Goal: Transaction & Acquisition: Purchase product/service

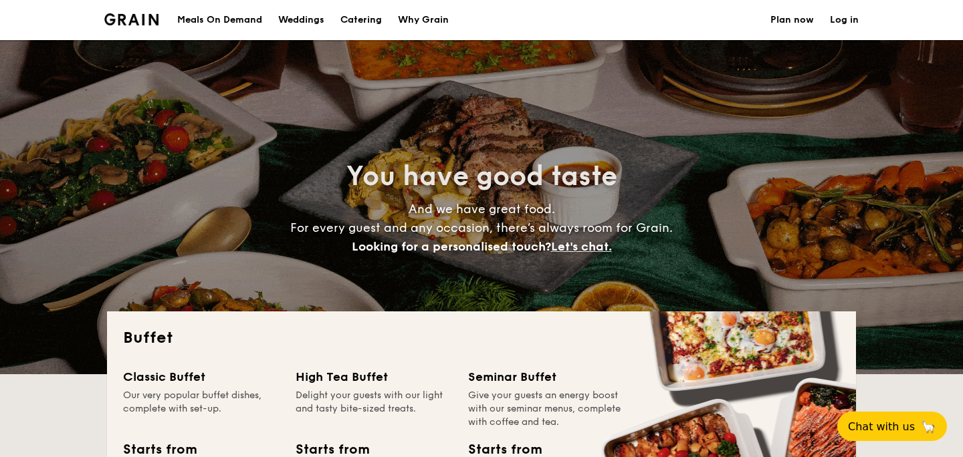
select select
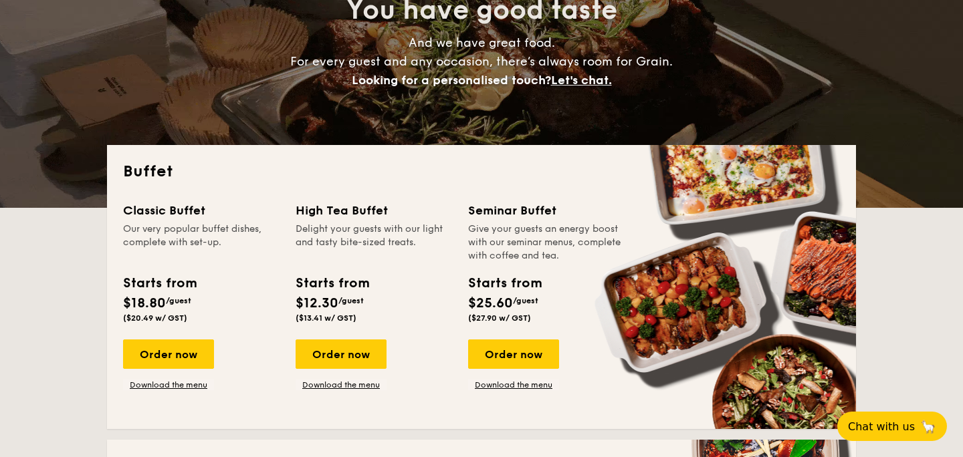
scroll to position [169, 0]
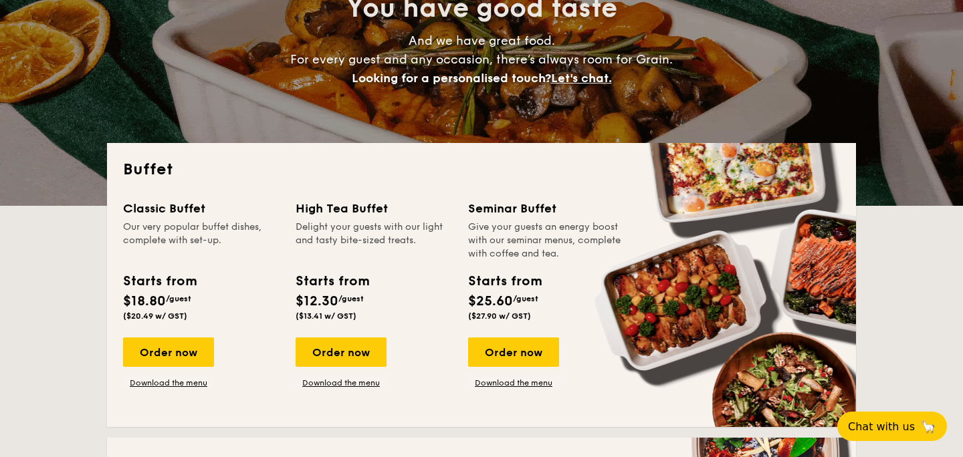
click at [346, 373] on div "Order now Download the menu" at bounding box center [341, 363] width 91 height 51
click at [344, 381] on link "Download the menu" at bounding box center [341, 383] width 91 height 11
click at [344, 349] on div "Order now" at bounding box center [341, 352] width 91 height 29
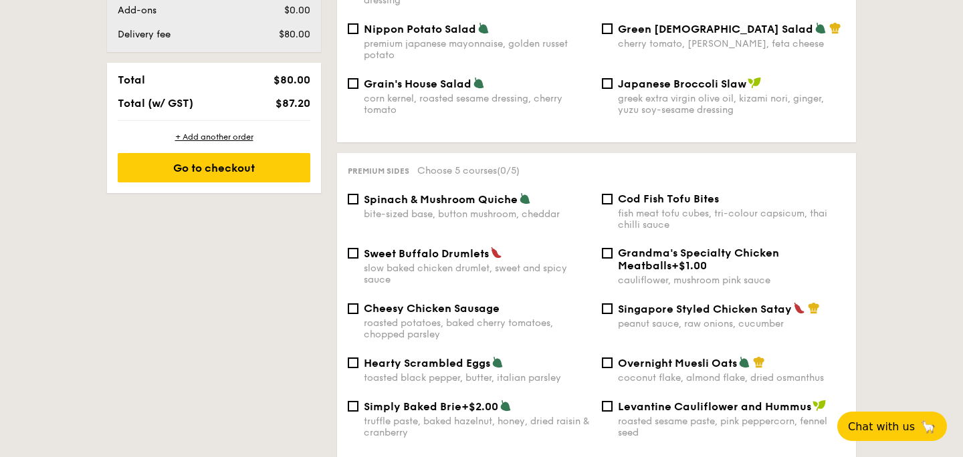
scroll to position [780, 0]
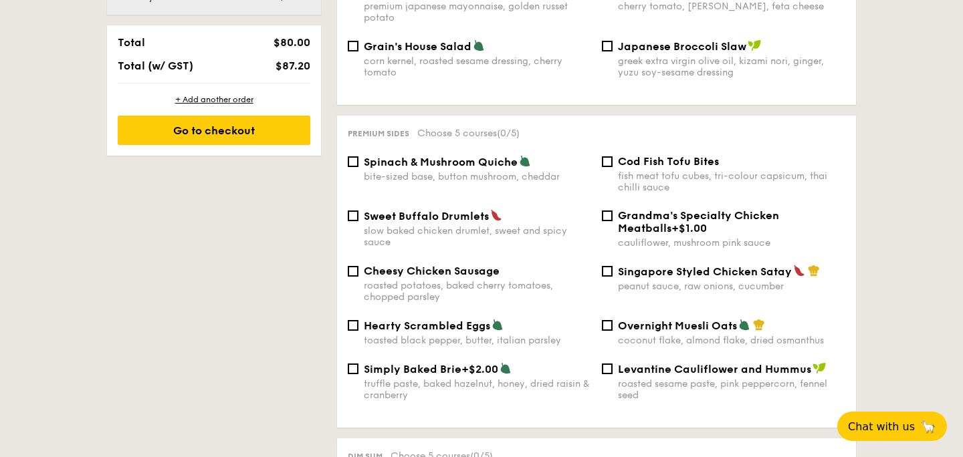
click at [413, 157] on span "Spinach & Mushroom Quiche" at bounding box center [441, 162] width 154 height 13
click at [358, 157] on input "Spinach & Mushroom Quiche bite-sized base, button mushroom, cheddar" at bounding box center [353, 161] width 11 height 11
checkbox input "true"
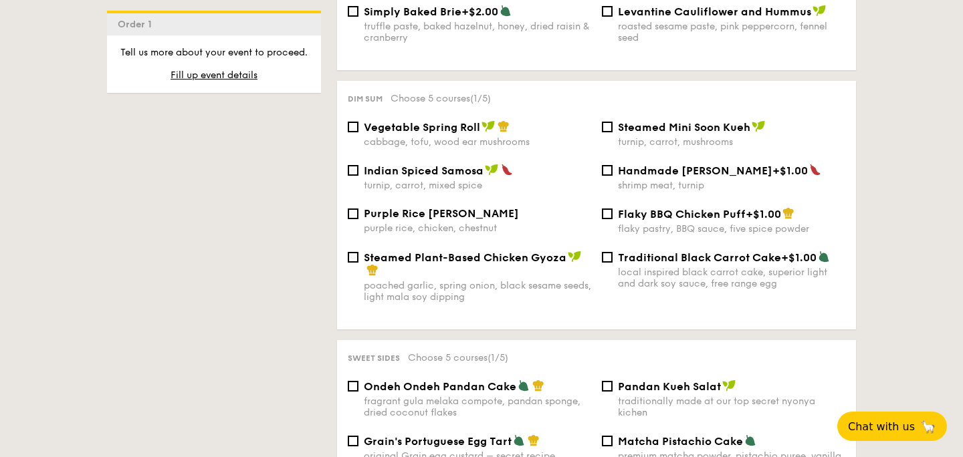
scroll to position [1162, 0]
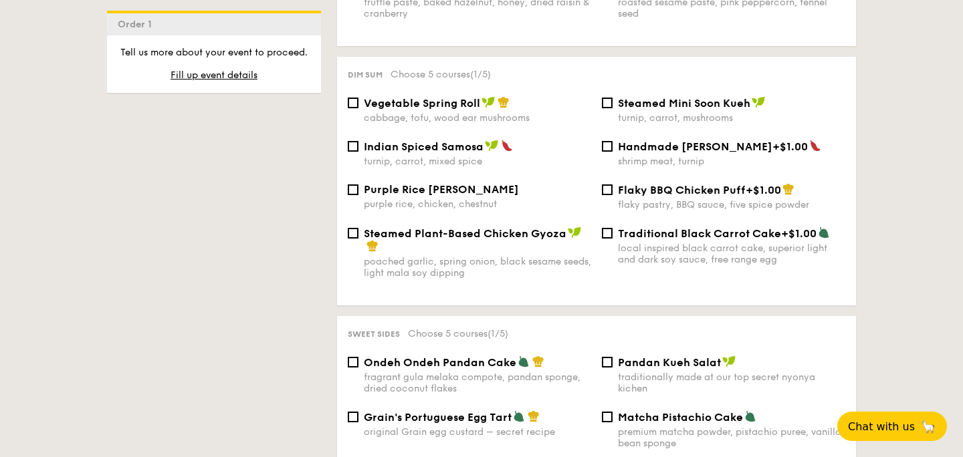
click at [706, 112] on div "turnip, carrot, mushrooms" at bounding box center [731, 117] width 227 height 11
click at [613, 108] on input "Steamed Mini Soon Kueh turnip, carrot, mushrooms" at bounding box center [607, 103] width 11 height 11
checkbox input "true"
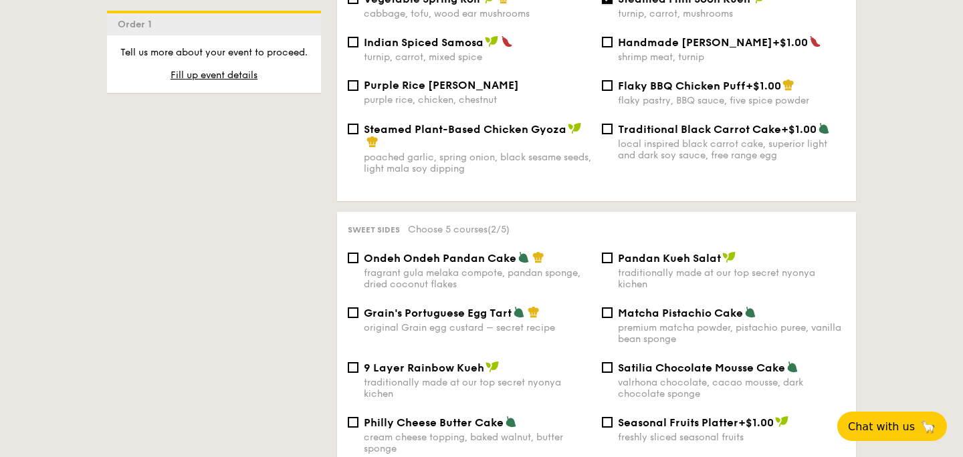
scroll to position [1283, 0]
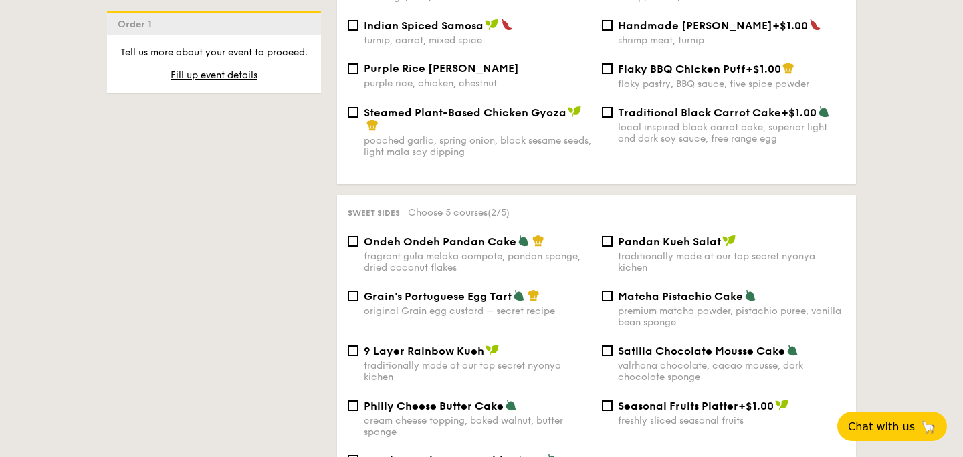
click at [508, 239] on span "Ondeh Ondeh Pandan Cake" at bounding box center [440, 241] width 152 height 13
click at [358, 239] on input "Ondeh Ondeh Pandan Cake fragrant gula melaka compote, pandan sponge, dried coco…" at bounding box center [353, 241] width 11 height 11
checkbox input "true"
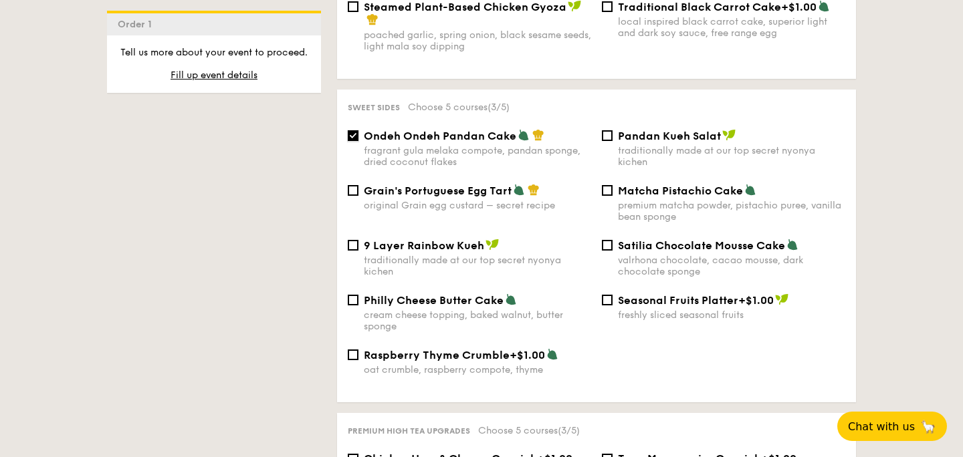
scroll to position [1390, 0]
click at [663, 189] on span "Matcha Pistachio Cake" at bounding box center [680, 190] width 125 height 13
click at [613, 189] on input "Matcha Pistachio Cake premium matcha powder, pistachio puree, vanilla bean spon…" at bounding box center [607, 190] width 11 height 11
checkbox input "true"
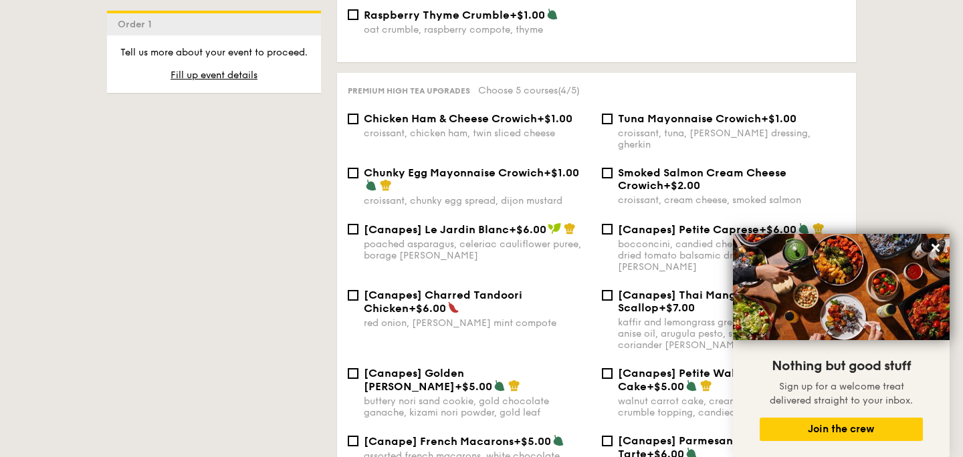
scroll to position [1737, 0]
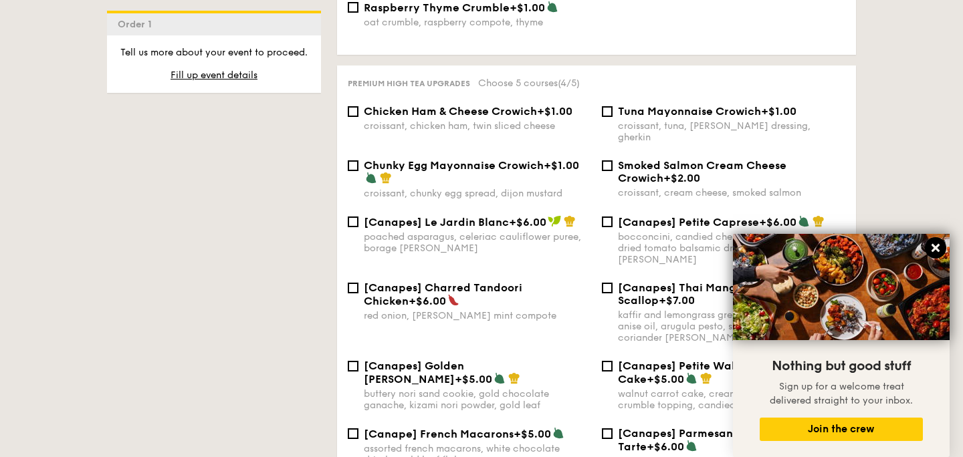
click at [938, 244] on icon at bounding box center [936, 248] width 8 height 8
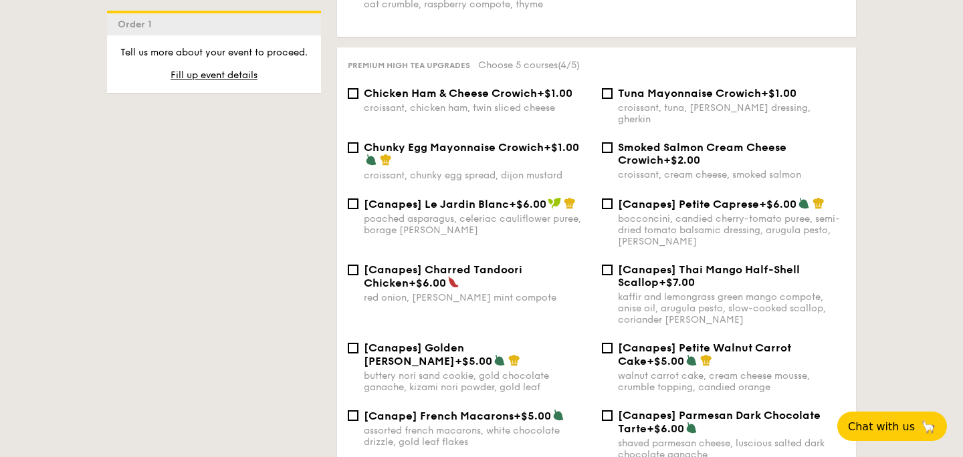
scroll to position [1775, 0]
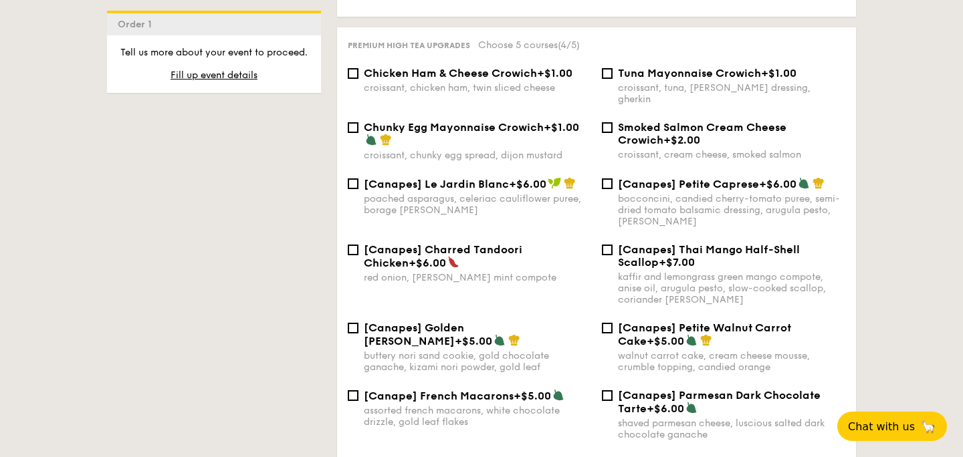
click at [684, 82] on div "Tuna Mayonnaise Crowich +$1.00 croissant, tuna, caesar dressing, gherkin" at bounding box center [731, 86] width 227 height 38
click at [613, 79] on input "Tuna Mayonnaise Crowich +$1.00 croissant, tuna, caesar dressing, gherkin" at bounding box center [607, 73] width 11 height 11
checkbox input "true"
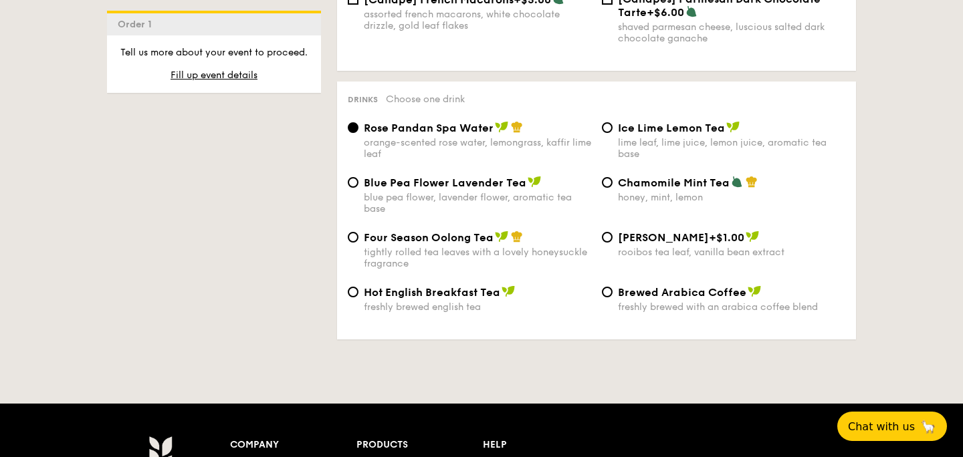
scroll to position [2174, 0]
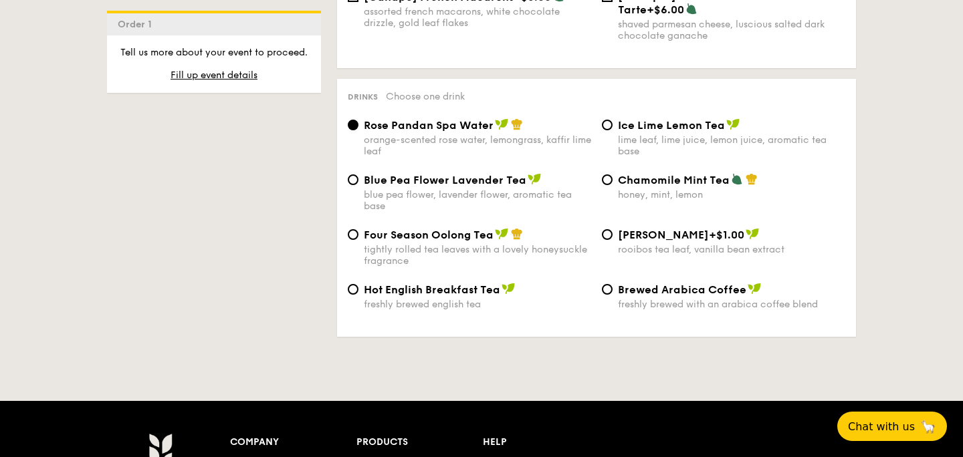
click at [439, 181] on span "Blue Pea Flower Lavender Tea" at bounding box center [445, 180] width 163 height 13
click at [358, 181] on input "Blue Pea Flower Lavender Tea blue pea flower, lavender flower, aromatic tea base" at bounding box center [353, 180] width 11 height 11
radio input "true"
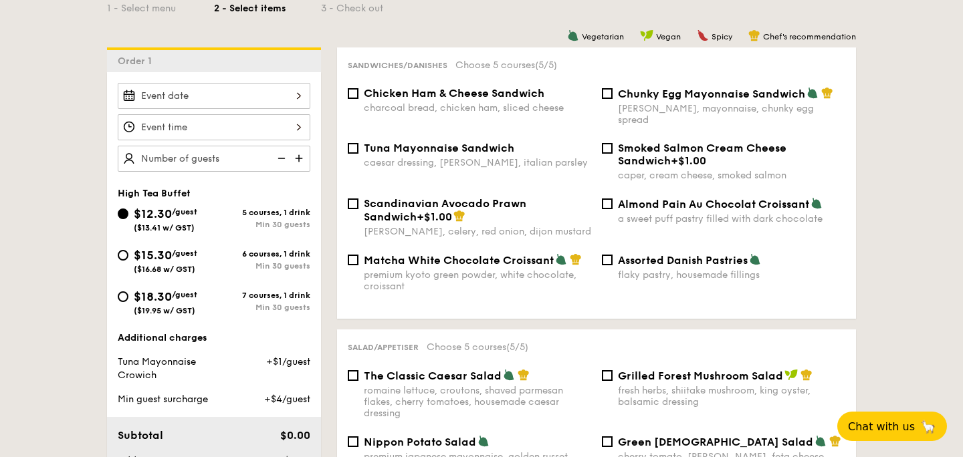
scroll to position [314, 0]
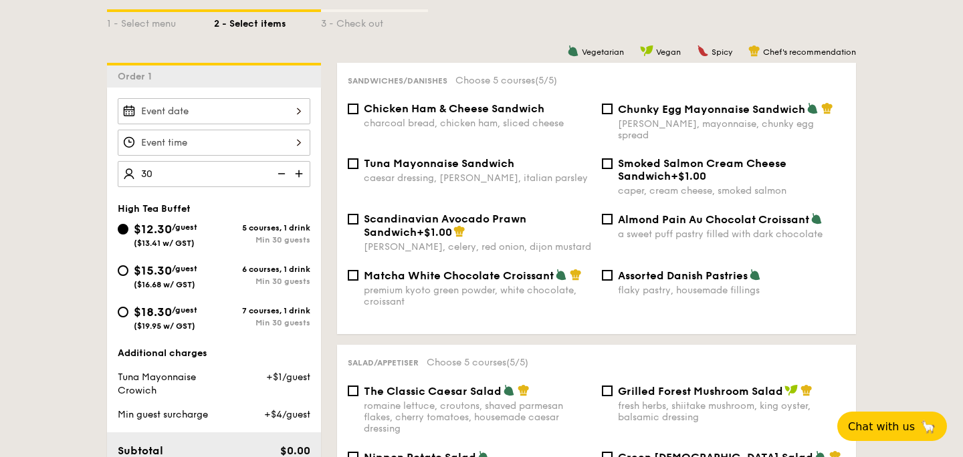
type input "30 guests"
click at [289, 142] on div at bounding box center [214, 143] width 193 height 26
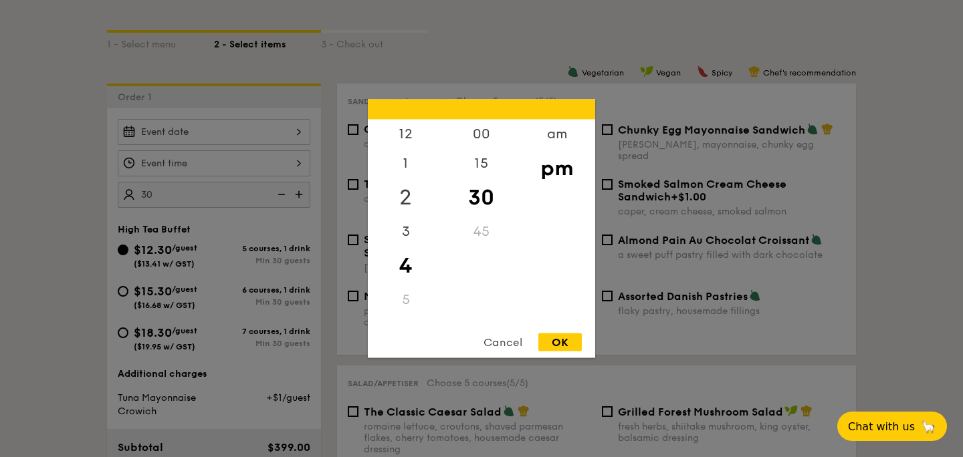
scroll to position [303, 0]
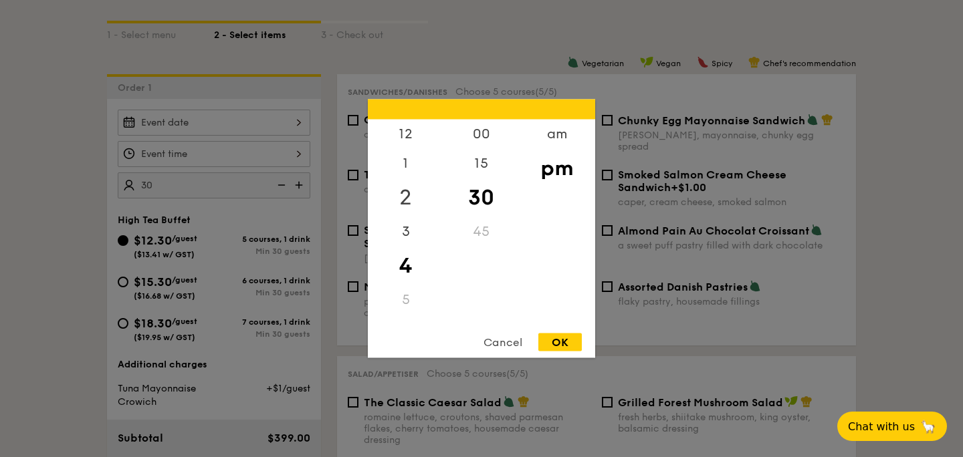
click at [402, 205] on div "2" at bounding box center [406, 198] width 76 height 39
click at [411, 156] on div "1" at bounding box center [406, 168] width 76 height 39
click at [407, 138] on div "12" at bounding box center [406, 139] width 76 height 39
click at [481, 136] on div "00" at bounding box center [481, 139] width 76 height 39
click at [548, 342] on div "OK" at bounding box center [559, 343] width 43 height 18
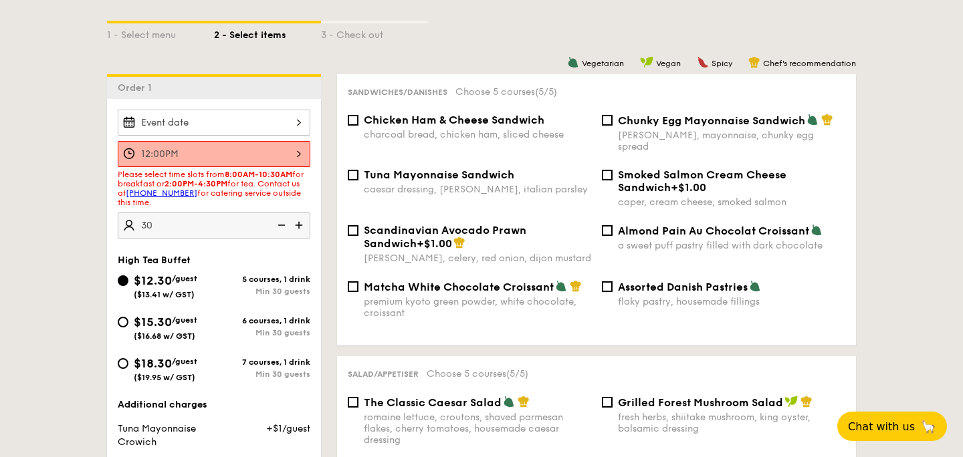
click at [271, 162] on div "12:00PM" at bounding box center [214, 154] width 193 height 26
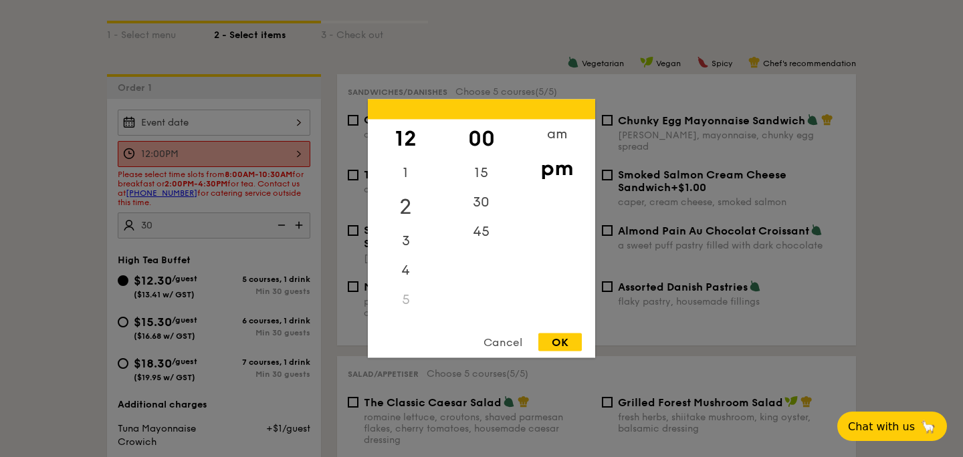
click at [413, 200] on div "2" at bounding box center [406, 207] width 76 height 39
click at [557, 341] on div "OK" at bounding box center [559, 343] width 43 height 18
type input "2:00PM"
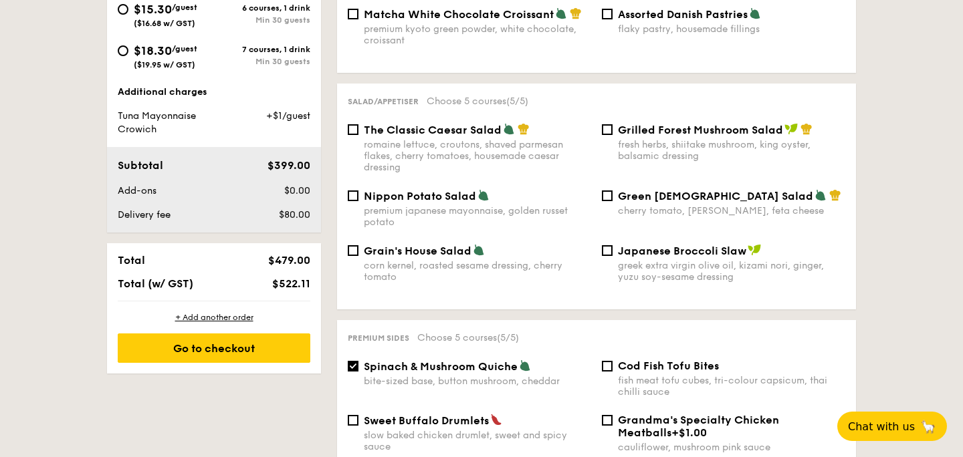
scroll to position [554, 0]
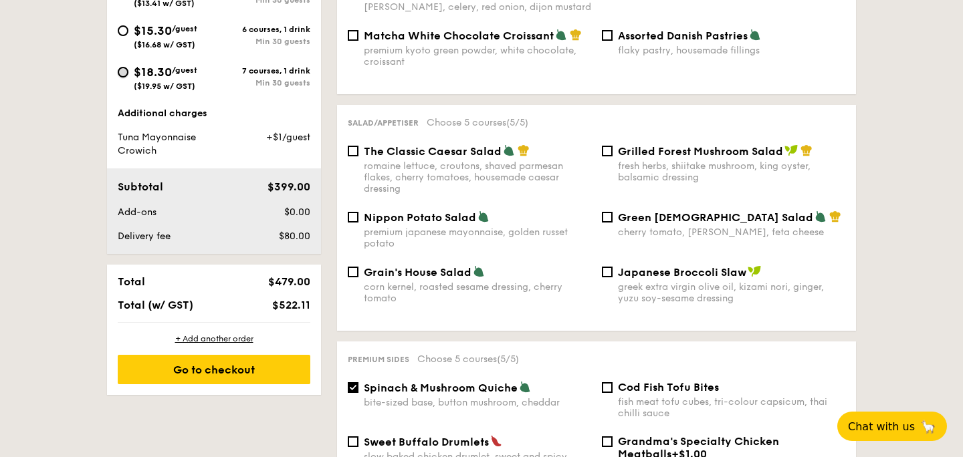
click at [124, 74] on input "$18.30 /guest ($19.95 w/ GST) 7 courses, 1 drink Min 30 guests" at bounding box center [123, 72] width 11 height 11
radio input "true"
checkbox input "false"
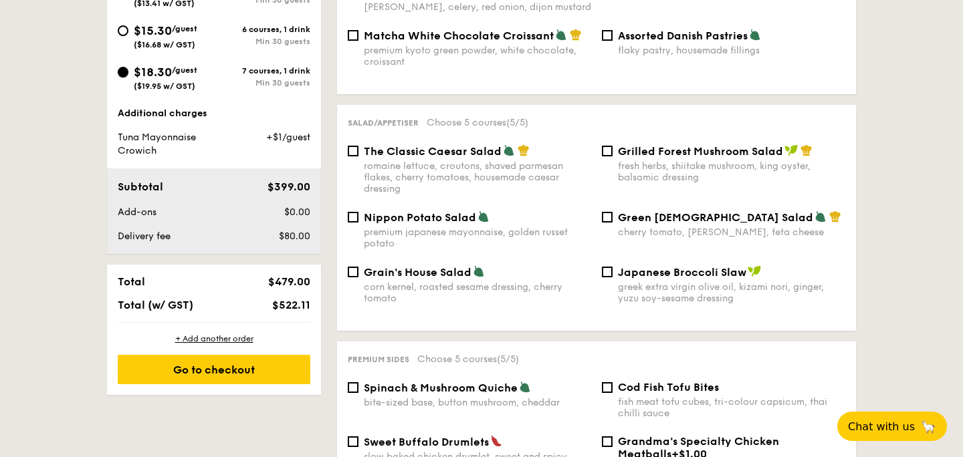
checkbox input "false"
radio input "true"
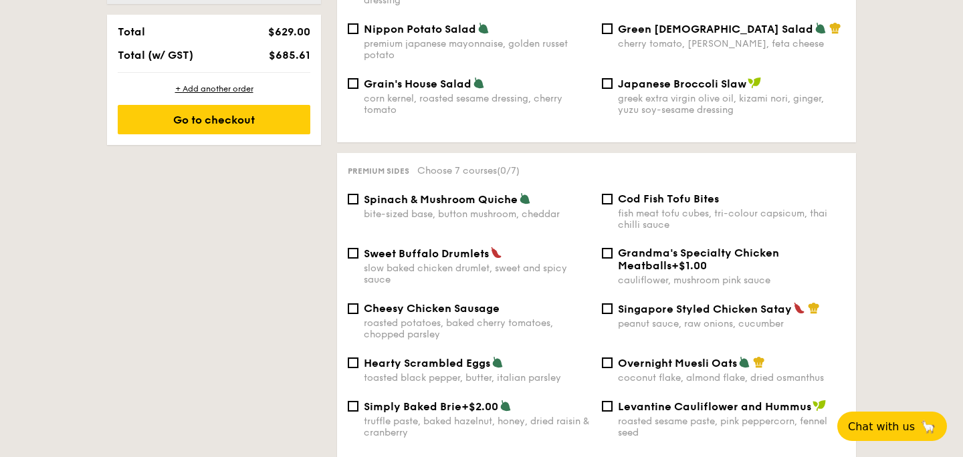
scroll to position [758, 0]
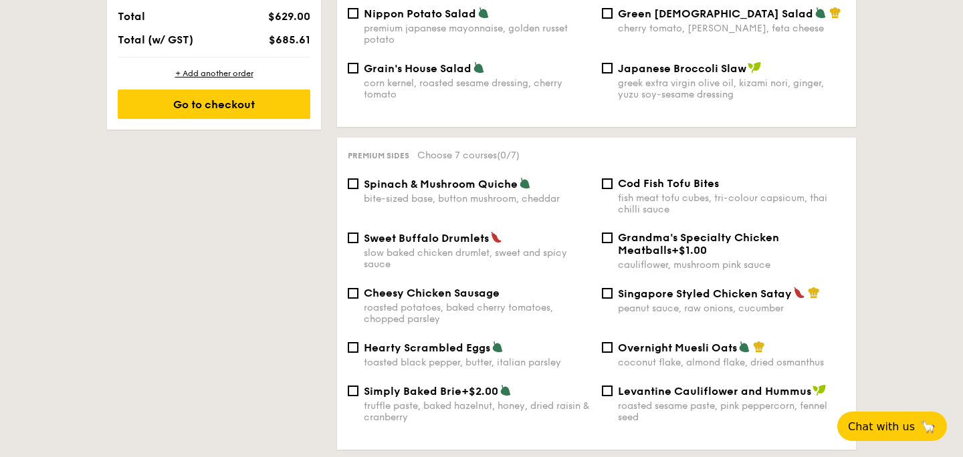
click at [475, 178] on span "Spinach & Mushroom Quiche" at bounding box center [441, 184] width 154 height 13
click at [358, 179] on input "Spinach & Mushroom Quiche bite-sized base, button mushroom, cheddar" at bounding box center [353, 184] width 11 height 11
checkbox input "true"
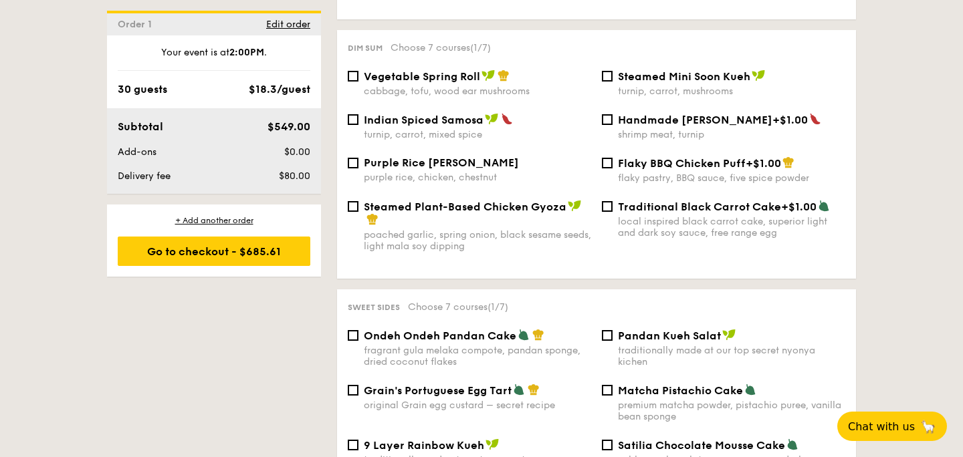
scroll to position [1168, 0]
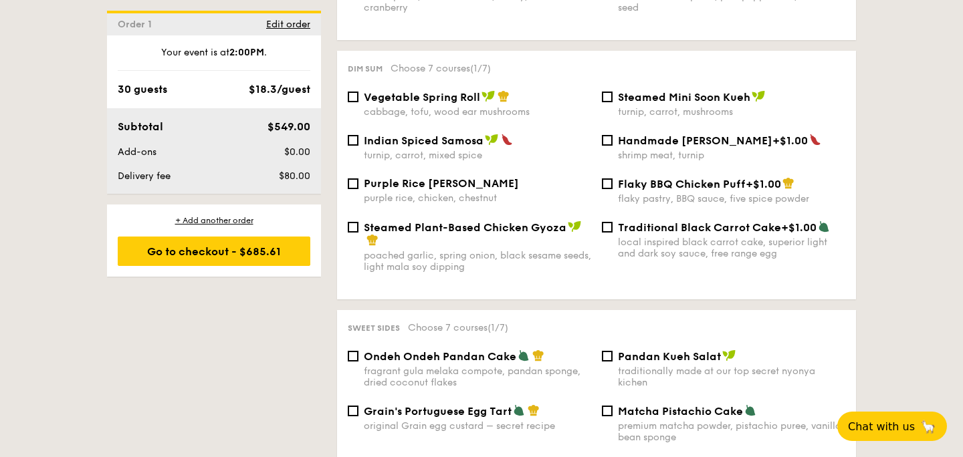
click at [679, 93] on span "Steamed Mini Soon Kueh" at bounding box center [684, 97] width 132 height 13
click at [613, 93] on input "Steamed Mini Soon Kueh turnip, carrot, mushrooms" at bounding box center [607, 97] width 11 height 11
checkbox input "true"
click at [431, 185] on span "Purple Rice Loh Mai Kai" at bounding box center [441, 183] width 155 height 13
click at [358, 185] on input "Purple Rice Loh Mai Kai purple rice, chicken, chestnut" at bounding box center [353, 184] width 11 height 11
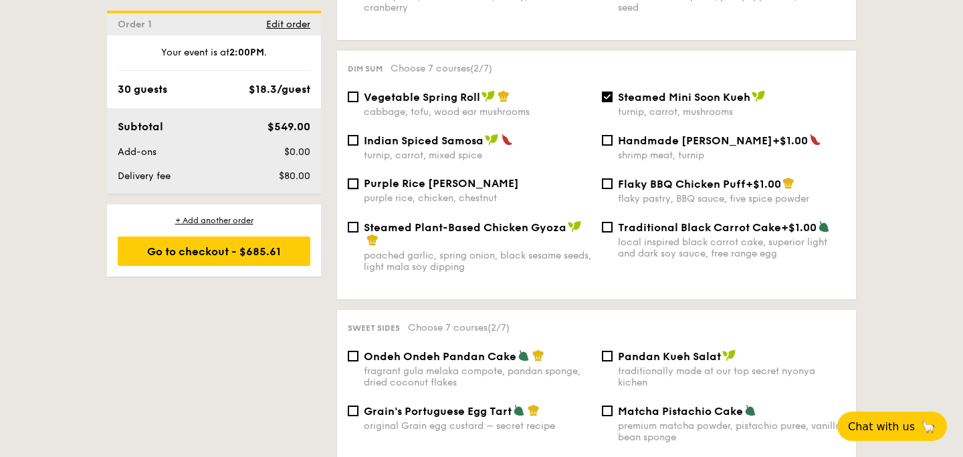
checkbox input "true"
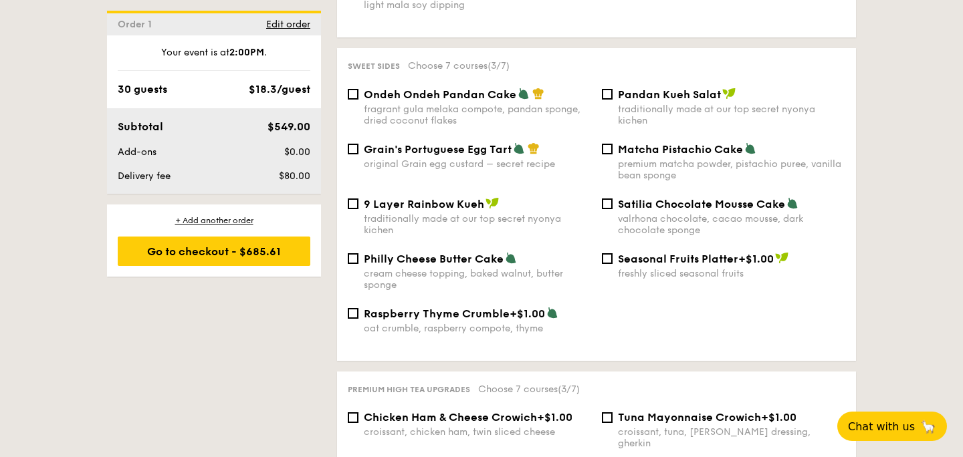
scroll to position [1436, 0]
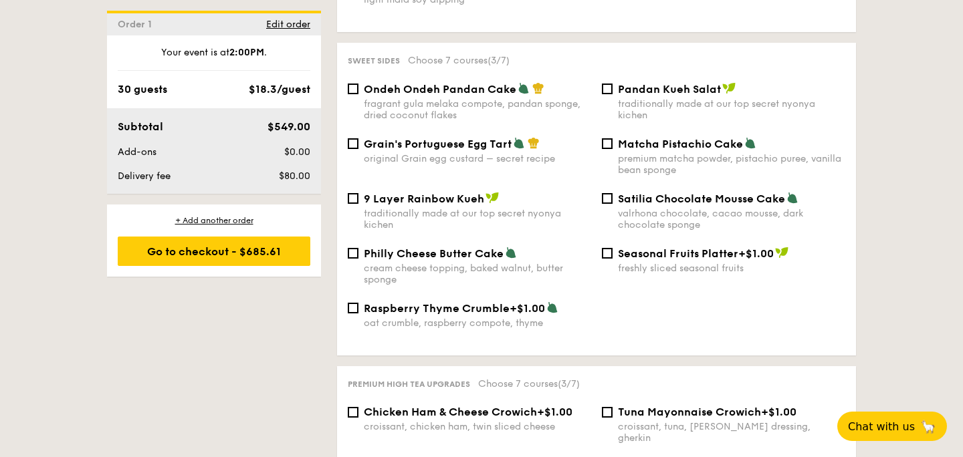
click at [422, 90] on span "Ondeh Ondeh Pandan Cake" at bounding box center [440, 89] width 152 height 13
click at [358, 90] on input "Ondeh Ondeh Pandan Cake fragrant gula melaka compote, pandan sponge, dried coco…" at bounding box center [353, 89] width 11 height 11
checkbox input "true"
click at [665, 144] on span "Matcha Pistachio Cake" at bounding box center [680, 144] width 125 height 13
click at [613, 144] on input "Matcha Pistachio Cake premium matcha powder, pistachio puree, vanilla bean spon…" at bounding box center [607, 143] width 11 height 11
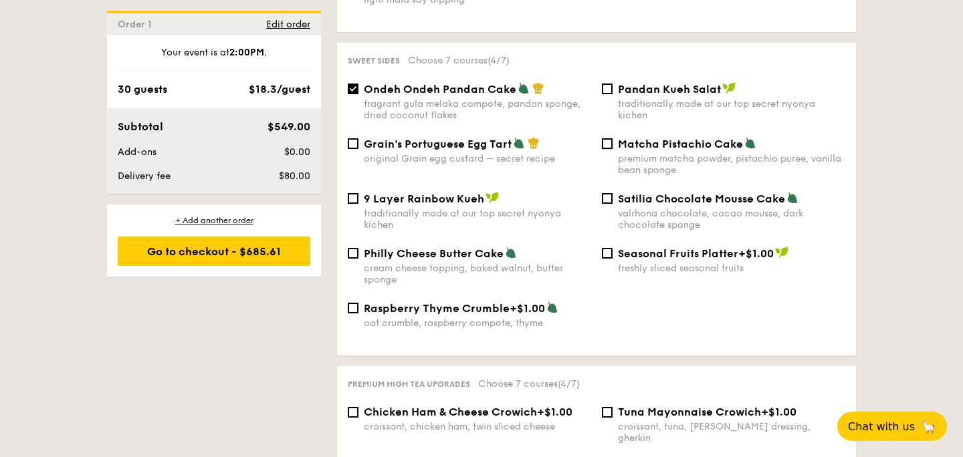
checkbox input "true"
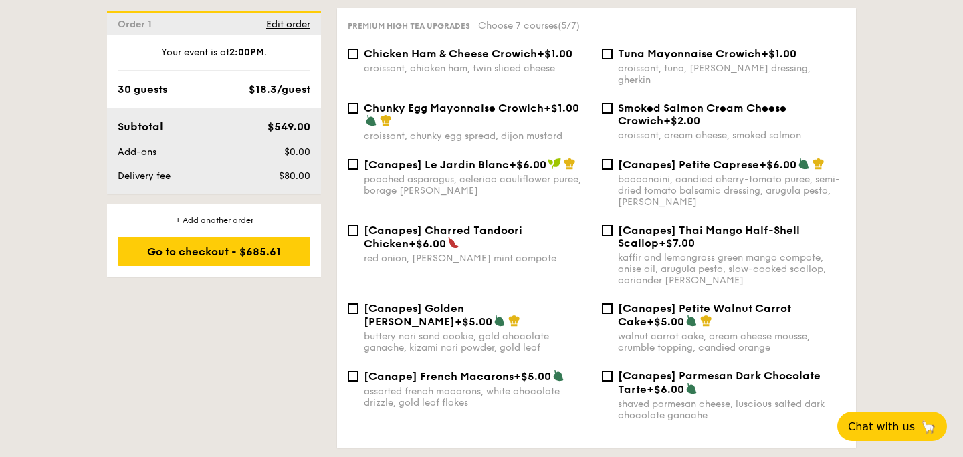
scroll to position [1767, 0]
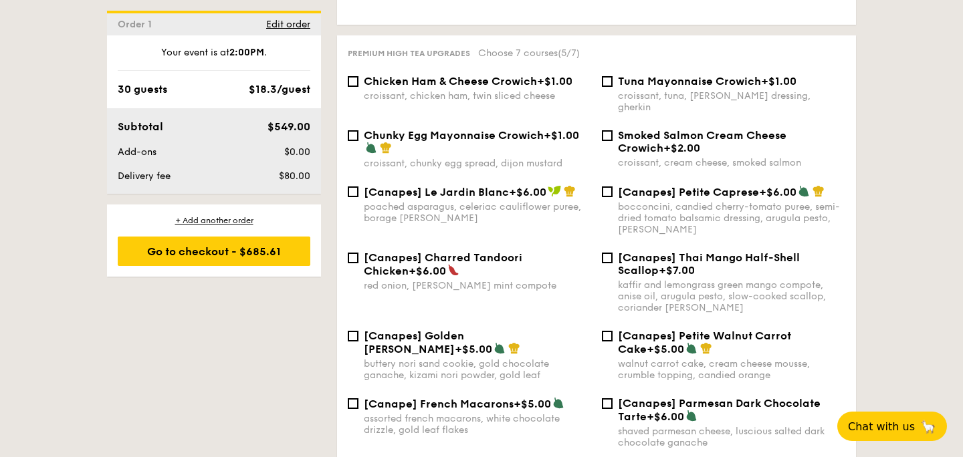
click at [714, 82] on span "Tuna Mayonnaise Crowich" at bounding box center [689, 81] width 143 height 13
click at [613, 82] on input "Tuna Mayonnaise Crowich +$1.00 croissant, tuna, caesar dressing, gherkin" at bounding box center [607, 81] width 11 height 11
checkbox input "true"
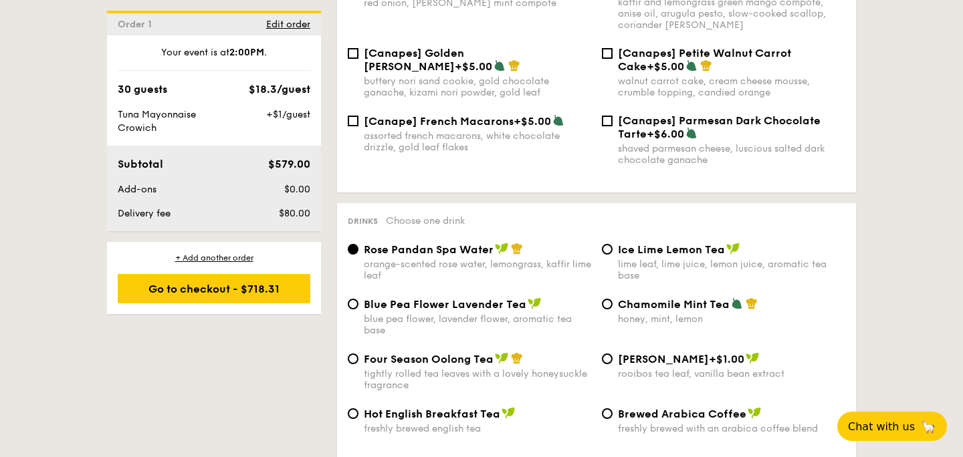
scroll to position [2059, 0]
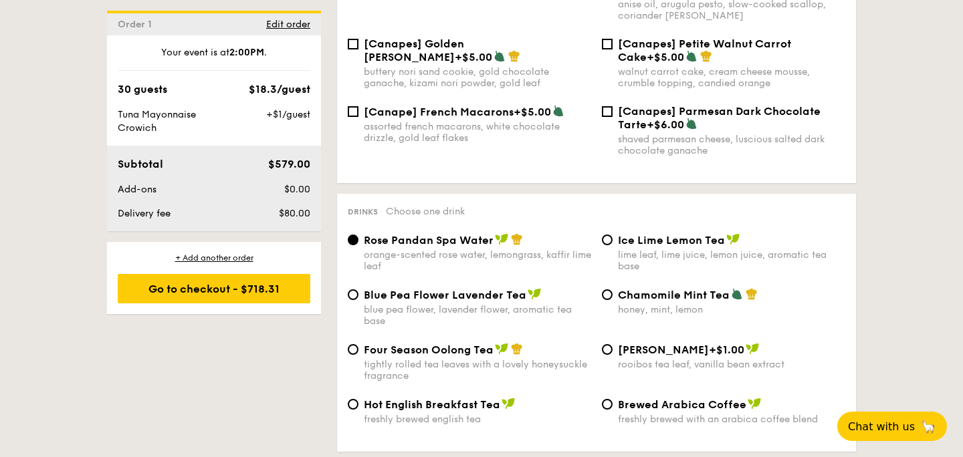
click at [497, 289] on span "Blue Pea Flower Lavender Tea" at bounding box center [445, 295] width 163 height 13
click at [358, 290] on input "Blue Pea Flower Lavender Tea blue pea flower, lavender flower, aromatic tea base" at bounding box center [353, 295] width 11 height 11
radio input "true"
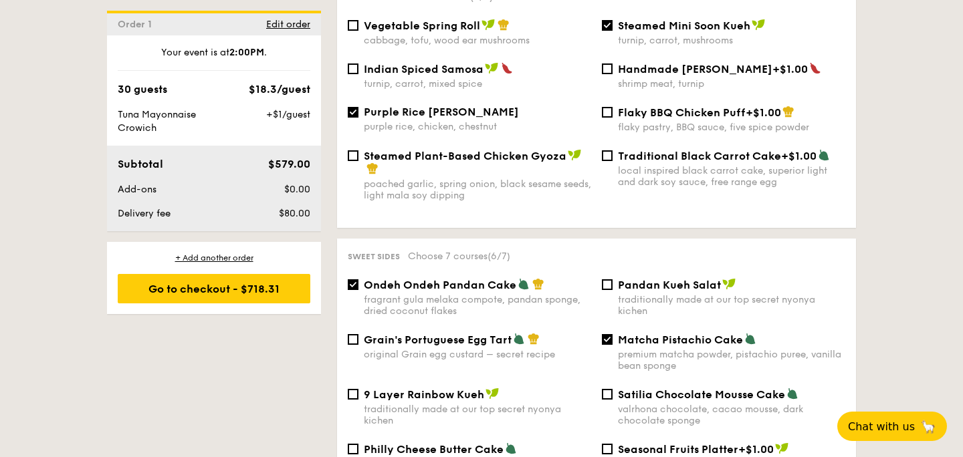
scroll to position [1244, 0]
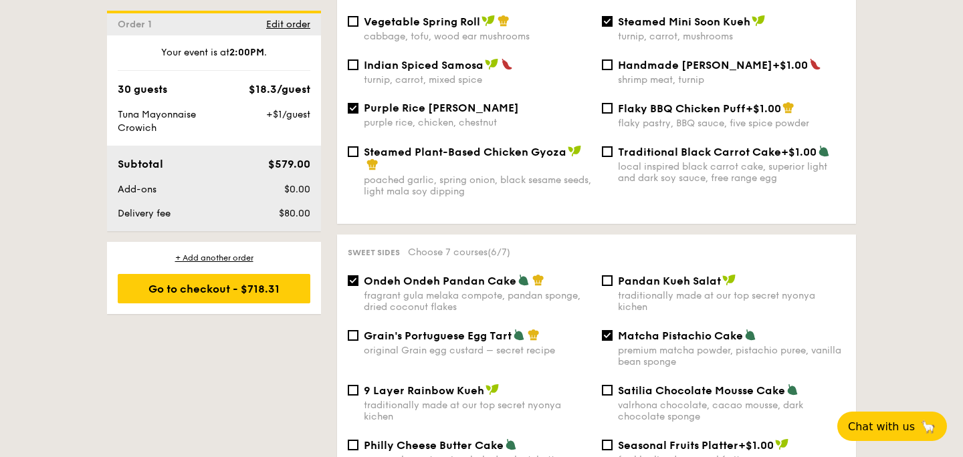
click at [694, 108] on span "Flaky BBQ Chicken Puff" at bounding box center [682, 108] width 128 height 13
click at [613, 108] on input "Flaky BBQ Chicken Puff +$1.00 flaky pastry, BBQ sauce, five spice powder" at bounding box center [607, 108] width 11 height 11
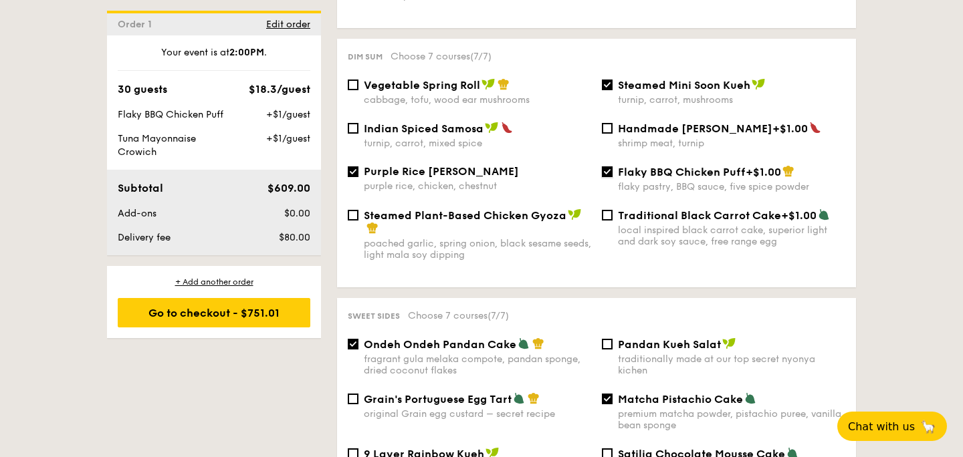
scroll to position [1184, 0]
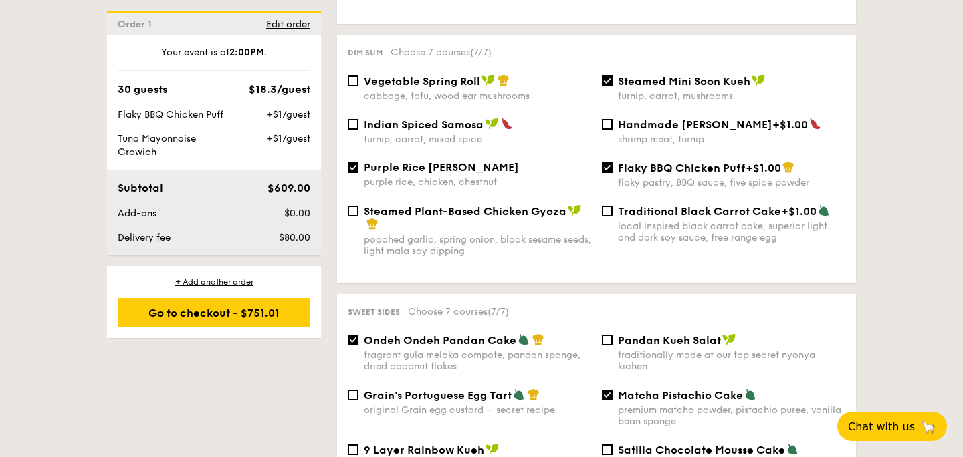
click at [748, 167] on span "+$1.00" at bounding box center [763, 168] width 35 height 13
click at [613, 167] on input "Flaky BBQ Chicken Puff +$1.00 flaky pastry, BBQ sauce, five spice powder" at bounding box center [607, 168] width 11 height 11
checkbox input "false"
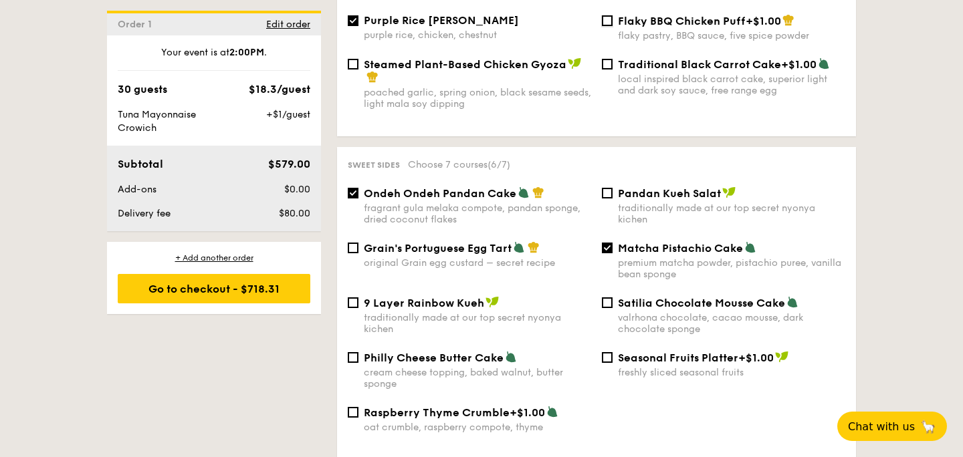
scroll to position [1333, 0]
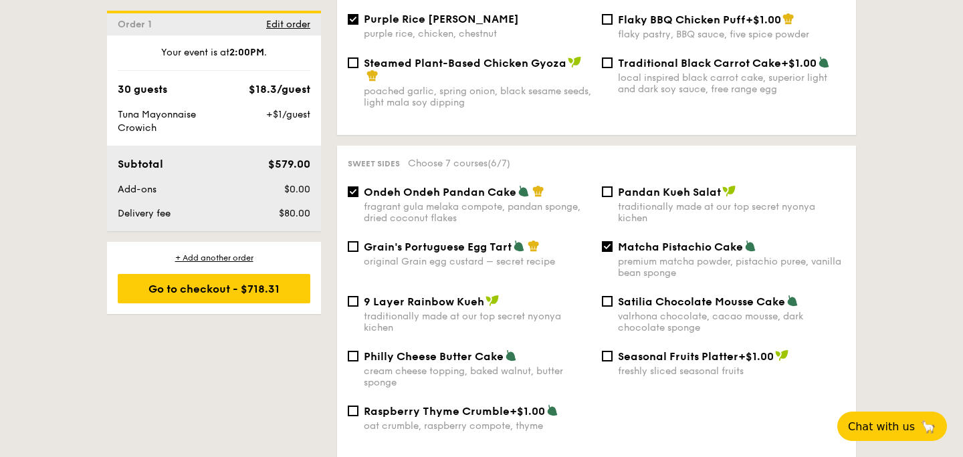
click at [435, 248] on span "Grain's Portuguese Egg Tart" at bounding box center [438, 247] width 148 height 13
click at [358, 248] on input "Grain's Portuguese Egg Tart original Grain egg custard – secret recipe" at bounding box center [353, 246] width 11 height 11
checkbox input "true"
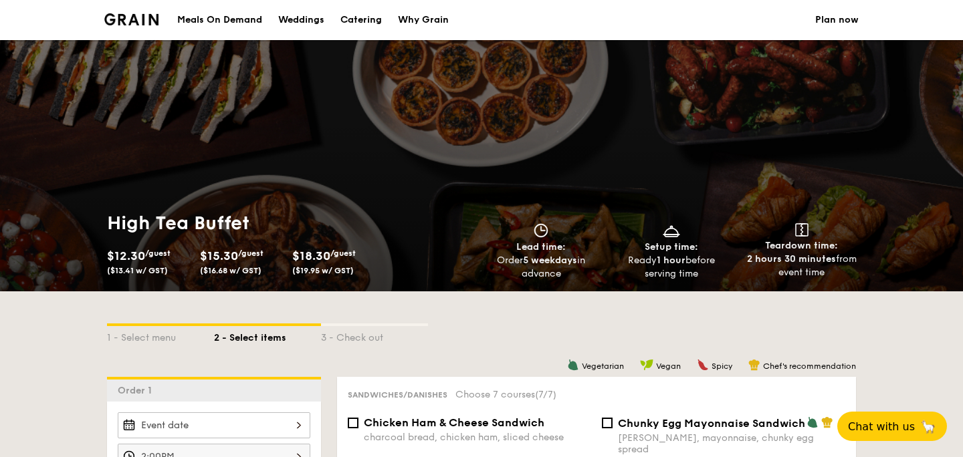
scroll to position [0, 0]
click at [359, 17] on div "Catering" at bounding box center [360, 20] width 41 height 40
select select
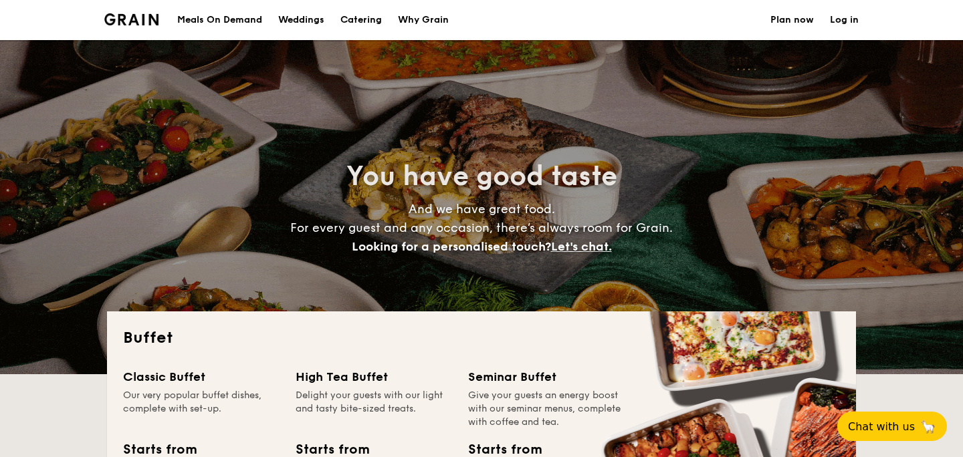
select select
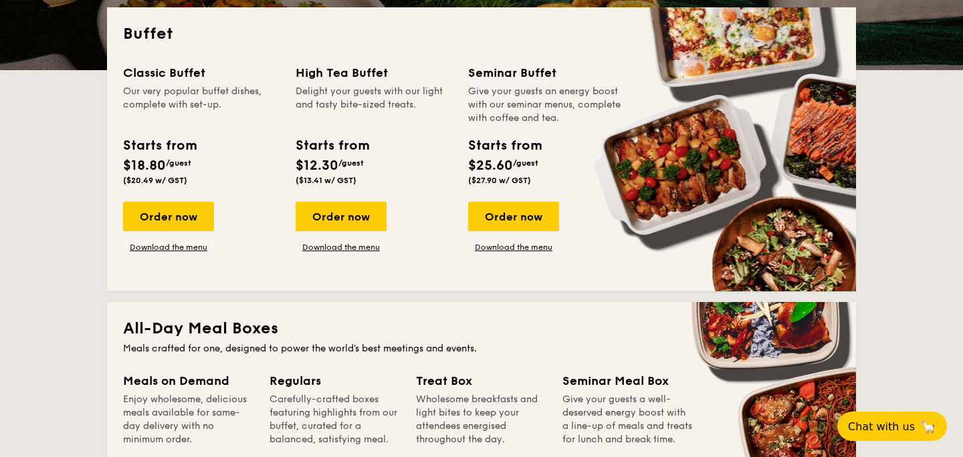
scroll to position [303, 0]
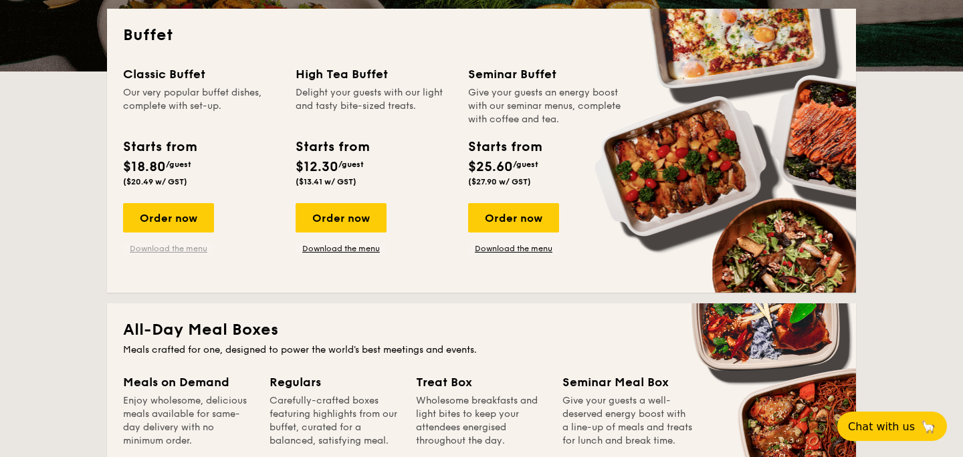
click at [167, 251] on link "Download the menu" at bounding box center [168, 248] width 91 height 11
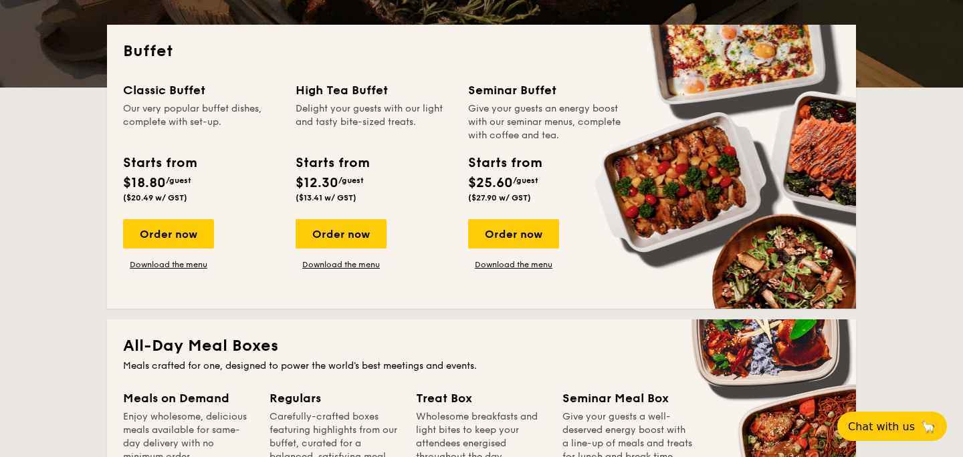
scroll to position [288, 0]
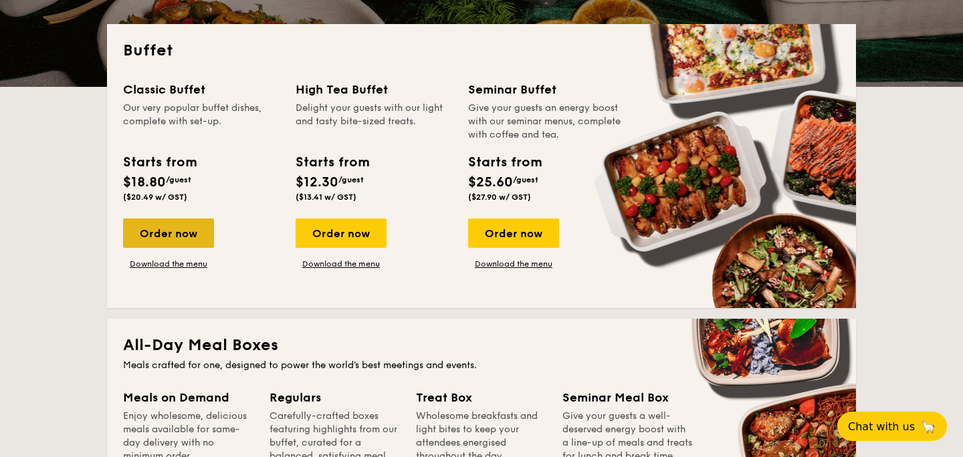
click at [153, 232] on div "Order now" at bounding box center [168, 233] width 91 height 29
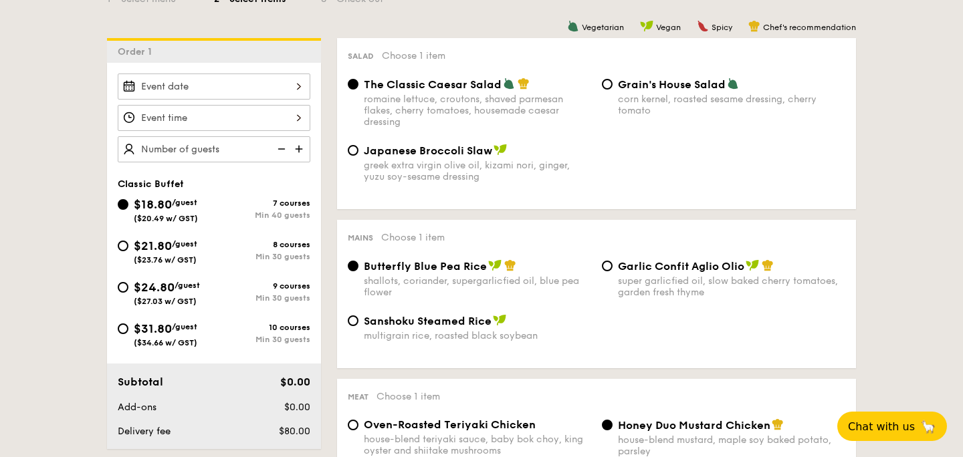
scroll to position [324, 0]
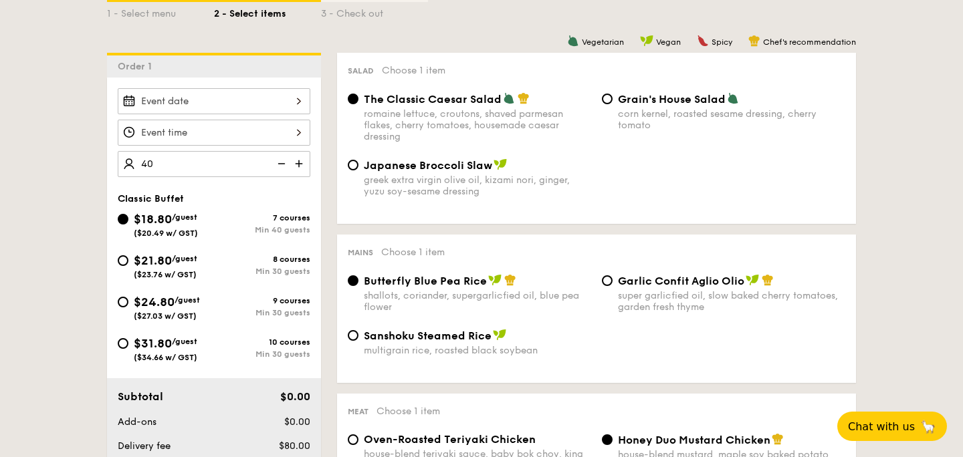
type input "40 guests"
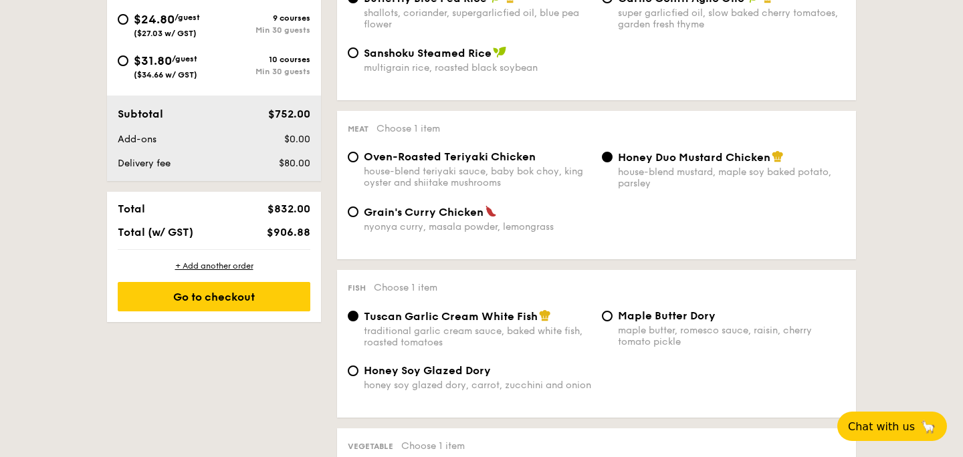
scroll to position [631, 0]
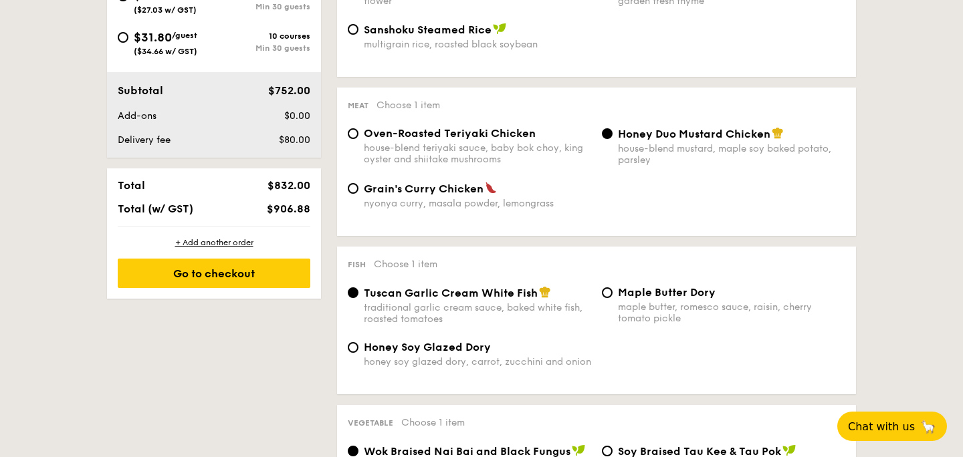
click at [441, 137] on span "Oven-Roasted Teriyaki Chicken" at bounding box center [450, 133] width 172 height 13
click at [358, 137] on input "Oven-Roasted Teriyaki Chicken house-blend teriyaki sauce, baby bok choy, king o…" at bounding box center [353, 133] width 11 height 11
radio input "true"
click at [463, 195] on span "Grain's Curry Chicken" at bounding box center [424, 189] width 120 height 13
click at [358, 194] on input "Grain's [PERSON_NAME] Chicken nyonya [PERSON_NAME], masala powder, lemongrass" at bounding box center [353, 188] width 11 height 11
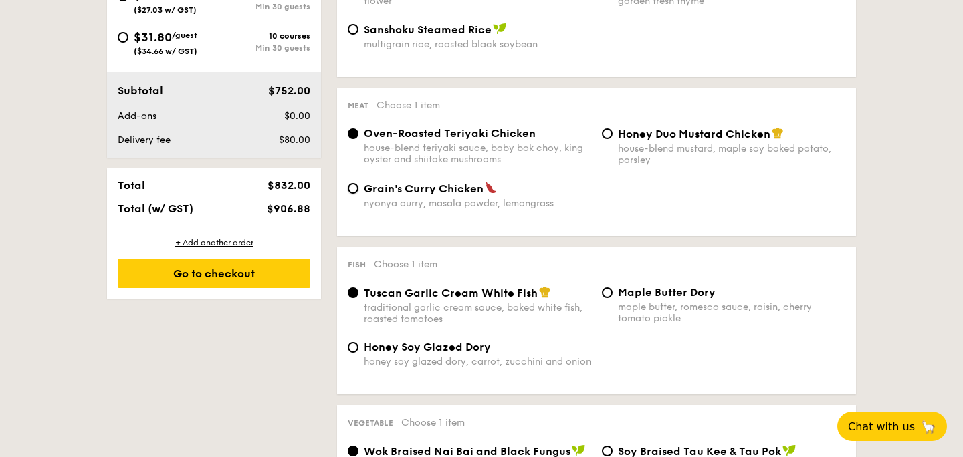
radio input "true"
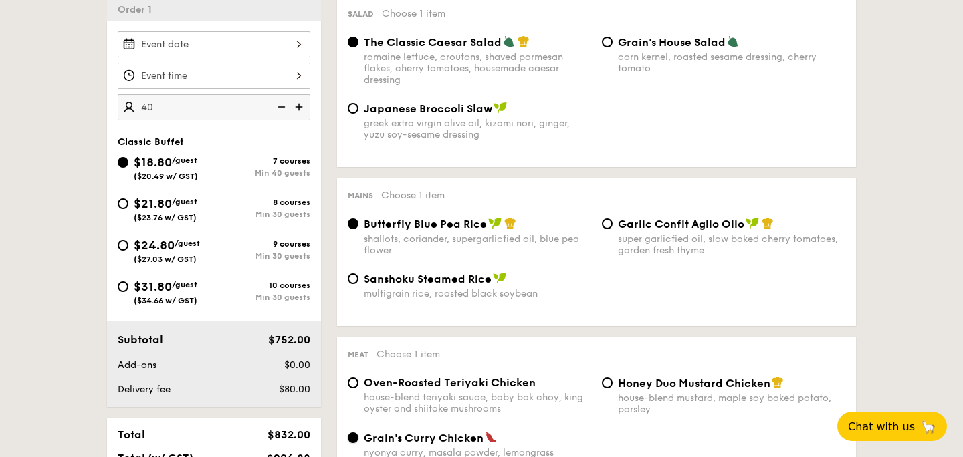
scroll to position [382, 0]
click at [161, 203] on span "$21.80" at bounding box center [153, 203] width 38 height 15
click at [128, 203] on input "$21.80 /guest ($23.76 w/ GST) 8 courses Min 30 guests" at bounding box center [123, 203] width 11 height 11
radio input "true"
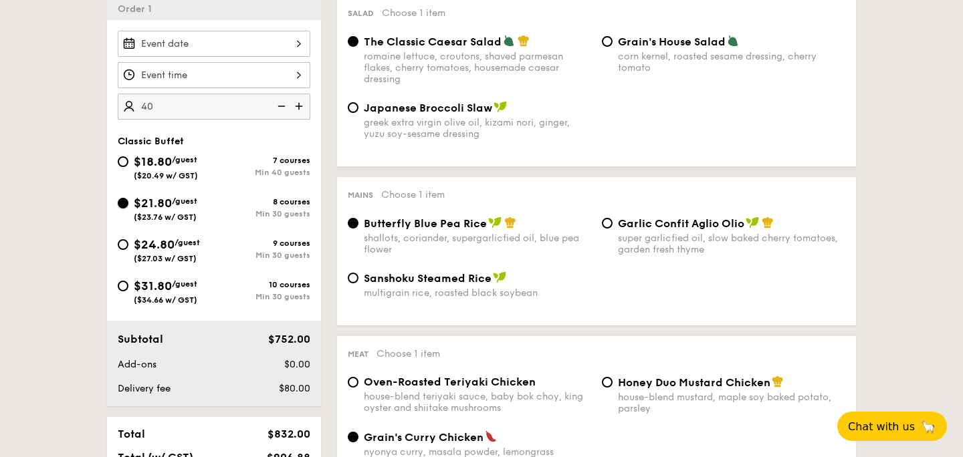
radio input "true"
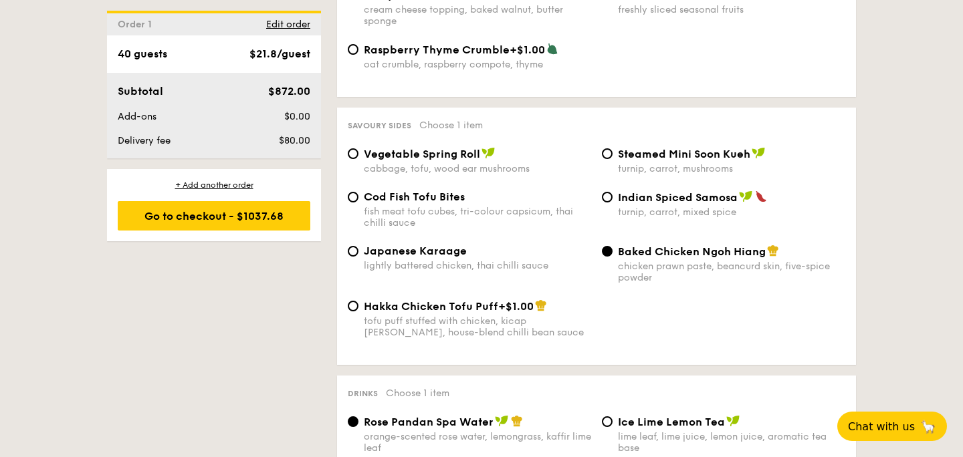
scroll to position [2236, 0]
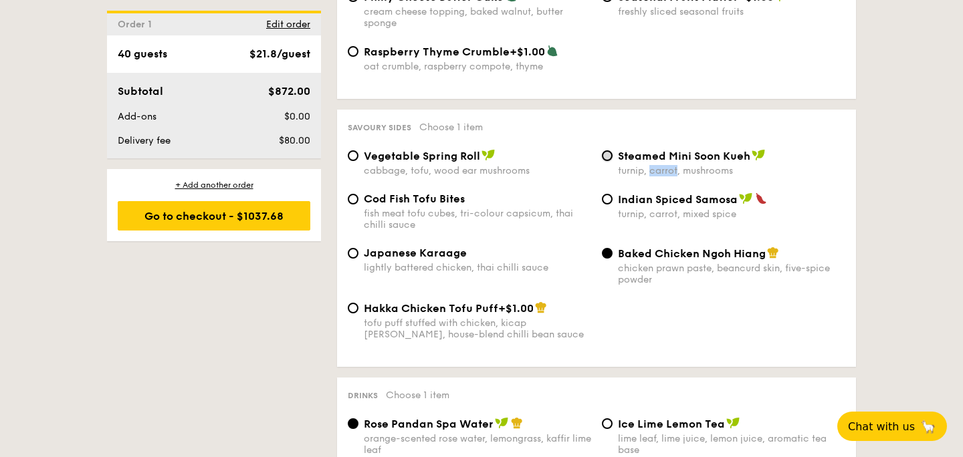
click at [608, 159] on input "Steamed Mini Soon Kueh turnip, carrot, mushrooms" at bounding box center [607, 155] width 11 height 11
radio input "true"
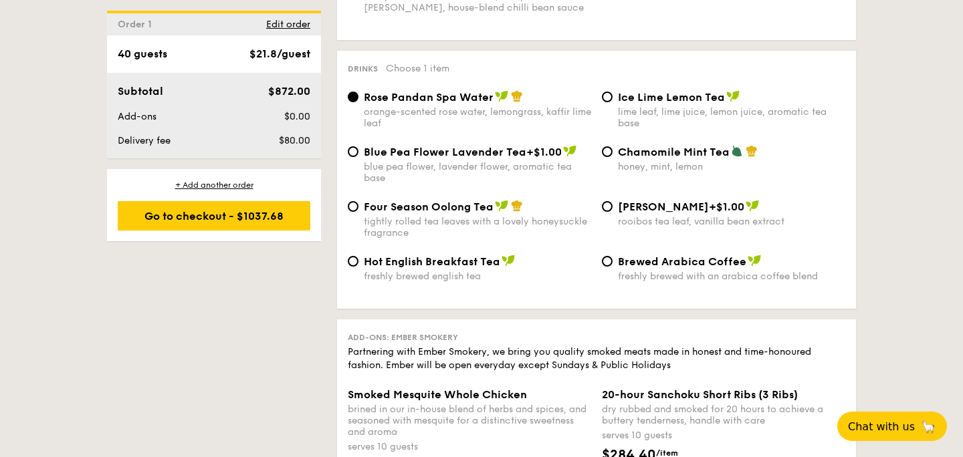
scroll to position [2564, 0]
click at [434, 158] on span "Blue Pea Flower Lavender Tea" at bounding box center [445, 151] width 163 height 13
click at [358, 156] on input "Blue Pea Flower Lavender Tea +$1.00 blue pea flower, lavender flower, aromatic …" at bounding box center [353, 151] width 11 height 11
radio input "true"
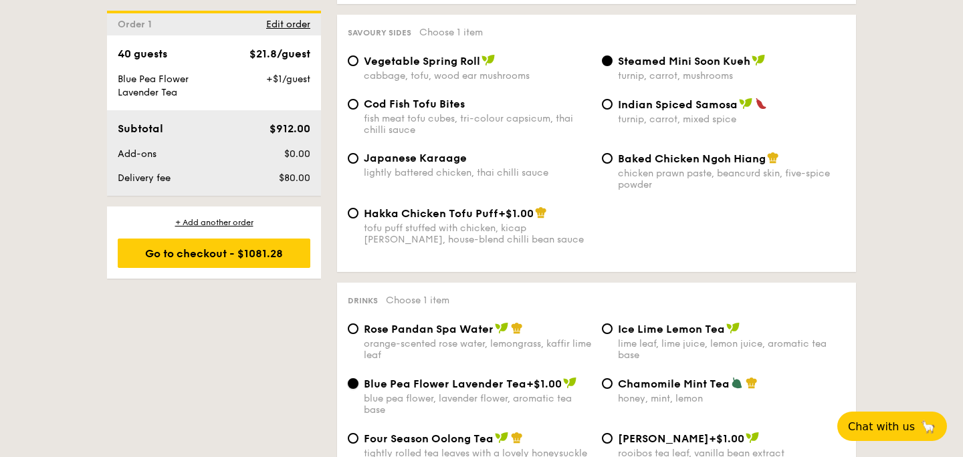
scroll to position [2331, 0]
click at [354, 219] on input "Hakka Chicken Tofu Puff +$1.00 tofu puff stuffed with chicken, kicap [PERSON_NA…" at bounding box center [353, 214] width 11 height 11
radio input "true"
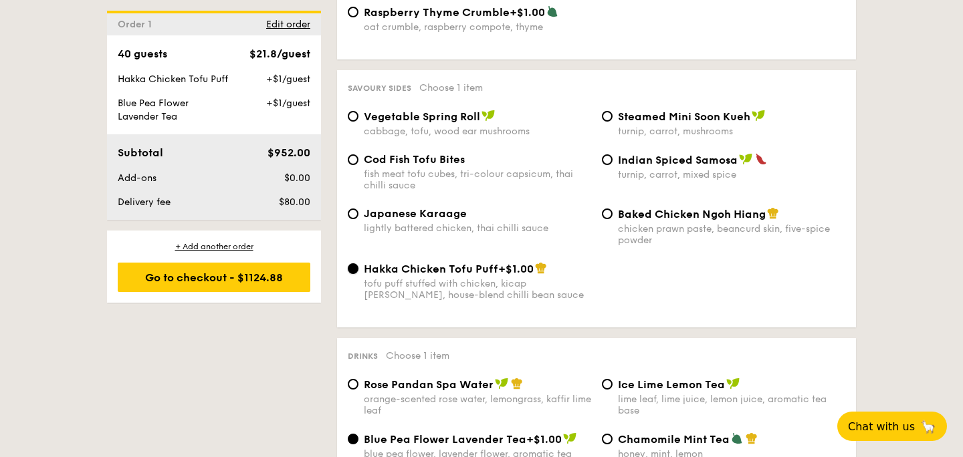
scroll to position [2275, 0]
click at [609, 220] on input "Baked Chicken Ngoh Hiang chicken prawn paste, beancurd skin, five-spice powder" at bounding box center [607, 214] width 11 height 11
radio input "true"
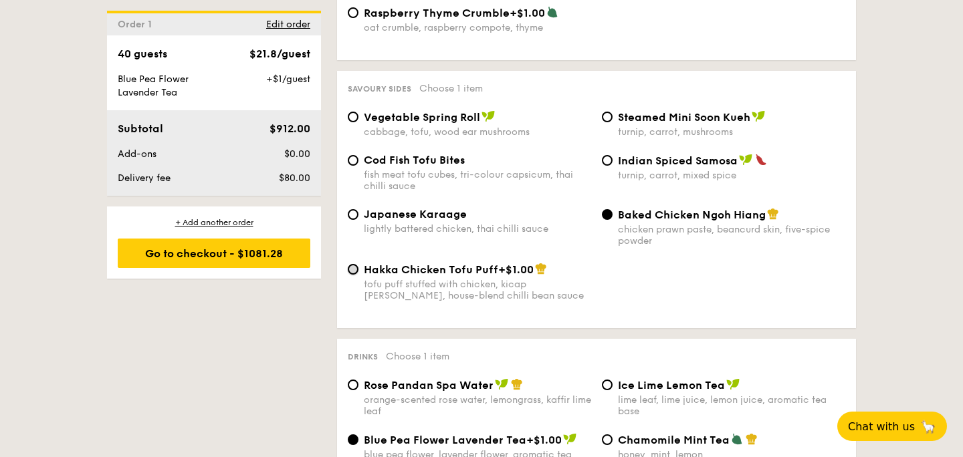
click at [354, 275] on input "Hakka Chicken Tofu Puff +$1.00 tofu puff stuffed with chicken, kicap [PERSON_NA…" at bounding box center [353, 269] width 11 height 11
radio input "true"
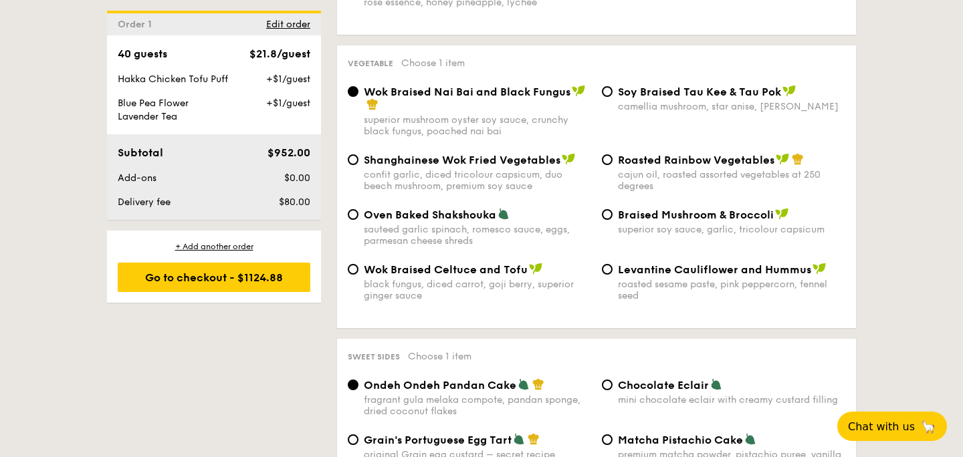
scroll to position [1683, 0]
click at [352, 216] on input "Oven Baked Shakshouka sauteed garlic spinach, romesco sauce, eggs, parmesan che…" at bounding box center [353, 215] width 11 height 11
radio input "true"
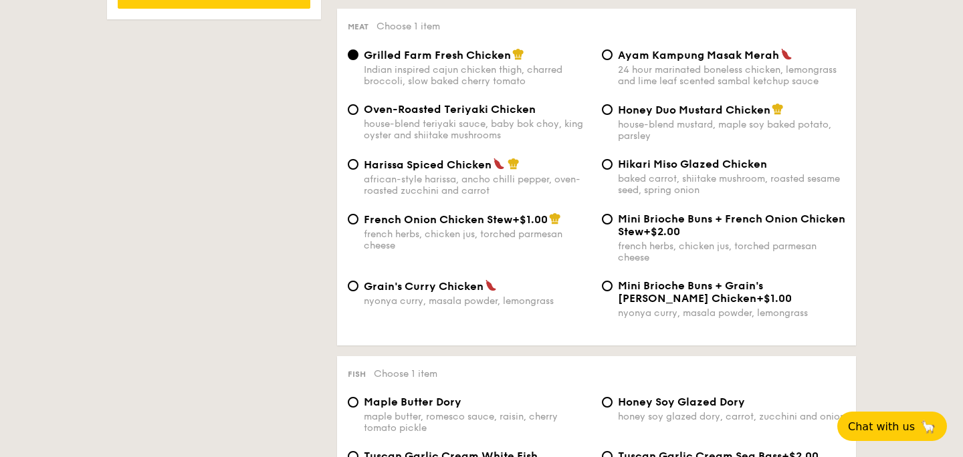
scroll to position [982, 0]
